Goal: Transaction & Acquisition: Purchase product/service

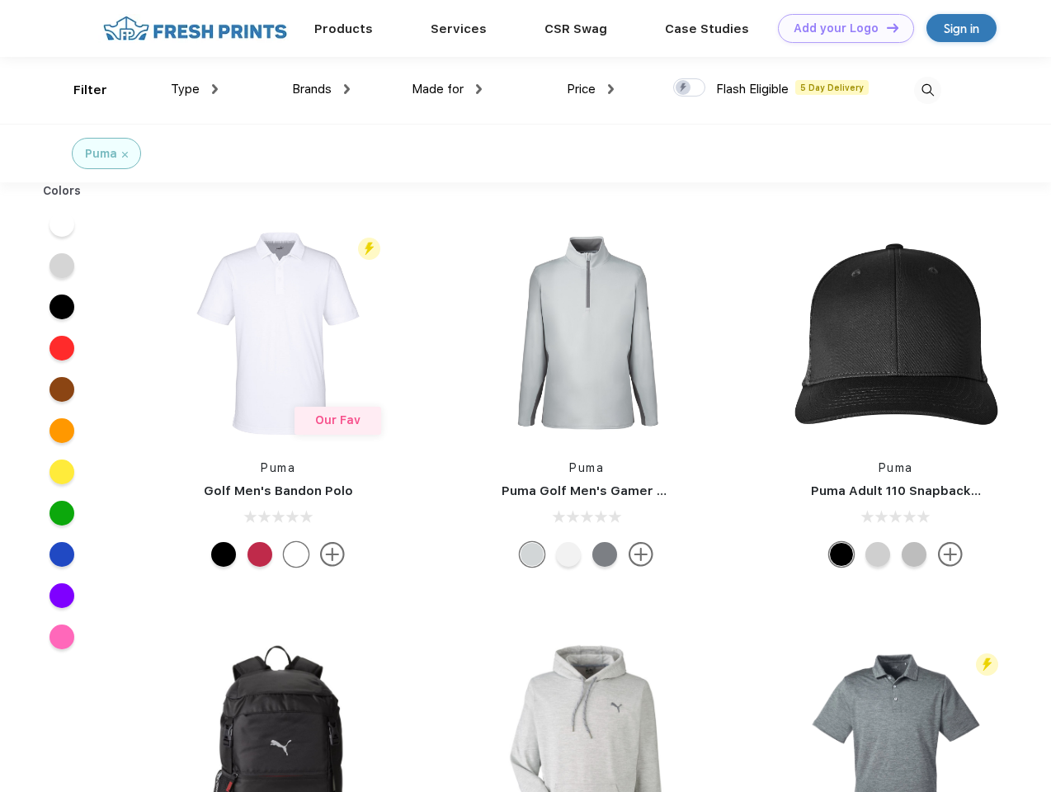
click at [840, 28] on link "Add your Logo Design Tool" at bounding box center [846, 28] width 136 height 29
click at [0, 0] on div "Design Tool" at bounding box center [0, 0] width 0 height 0
click at [885, 27] on link "Add your Logo Design Tool" at bounding box center [846, 28] width 136 height 29
click at [79, 90] on div "Filter" at bounding box center [90, 90] width 34 height 19
click at [195, 89] on span "Type" at bounding box center [185, 89] width 29 height 15
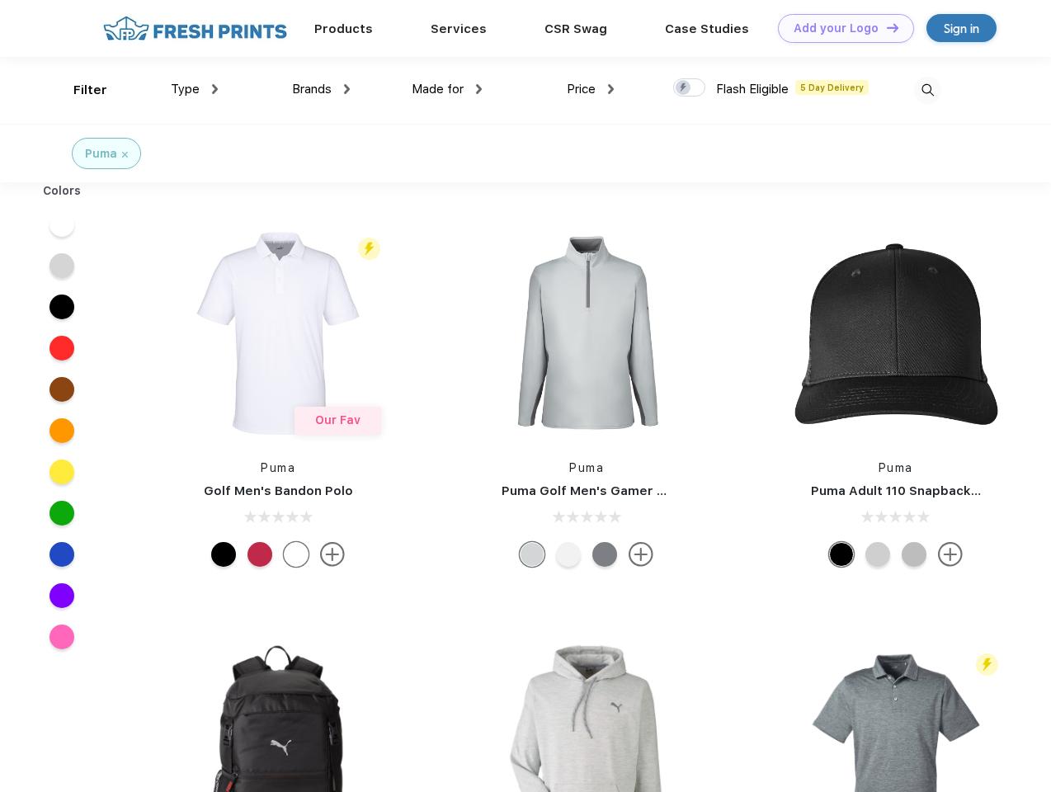
click at [321, 89] on span "Brands" at bounding box center [312, 89] width 40 height 15
click at [447, 89] on span "Made for" at bounding box center [438, 89] width 52 height 15
click at [591, 89] on span "Price" at bounding box center [581, 89] width 29 height 15
click at [690, 88] on div at bounding box center [689, 87] width 32 height 18
click at [684, 88] on input "checkbox" at bounding box center [678, 83] width 11 height 11
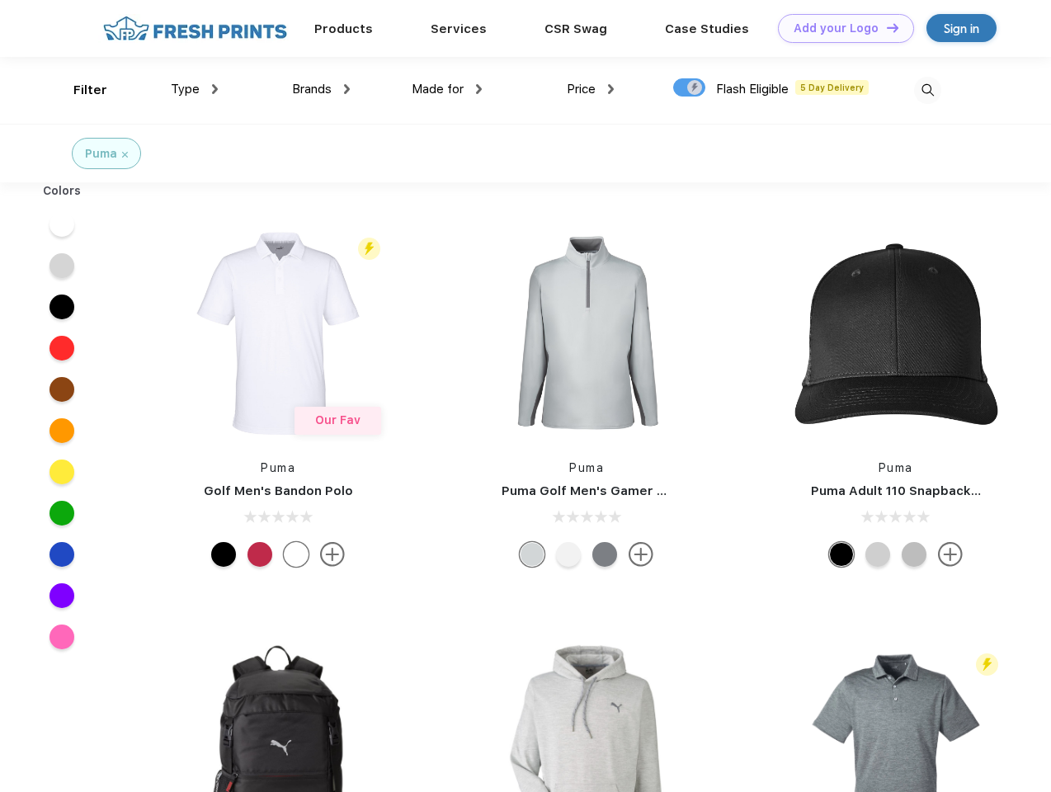
click at [927, 90] on img at bounding box center [927, 90] width 27 height 27
